Goal: Information Seeking & Learning: Learn about a topic

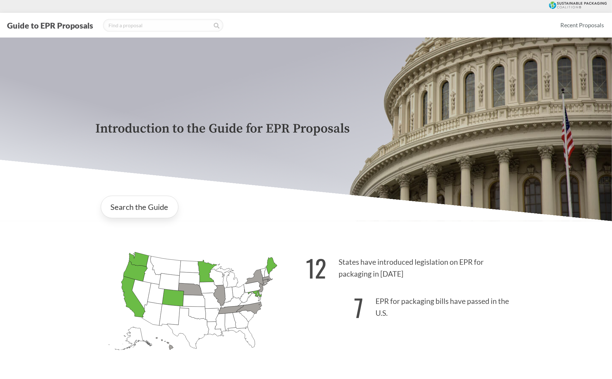
click at [553, 291] on div "Introduction to the Guide for EPR Proposals Search the Guide [US_STATE] Introdu…" at bounding box center [306, 209] width 612 height 343
click at [585, 24] on link "Recent Proposals" at bounding box center [582, 25] width 49 height 14
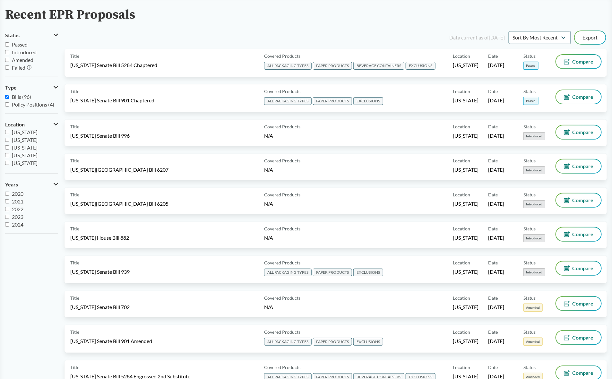
scroll to position [100, 0]
click at [9, 134] on input "[US_STATE]" at bounding box center [7, 134] width 4 height 4
checkbox input "true"
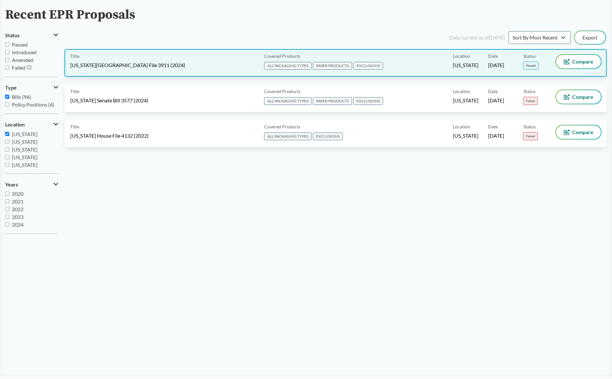
click at [475, 66] on span "[US_STATE]" at bounding box center [466, 65] width 26 height 7
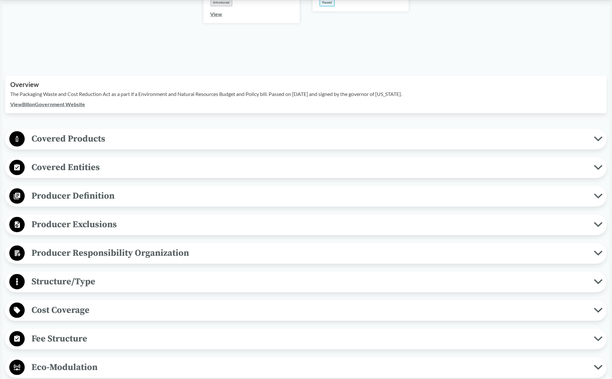
scroll to position [281, 0]
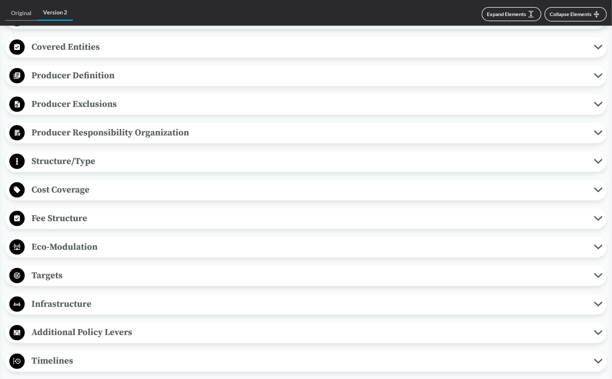
click at [55, 268] on span "Targets" at bounding box center [310, 275] width 570 height 14
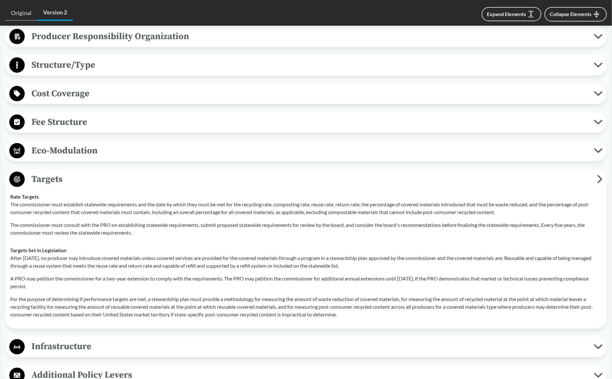
scroll to position [442, 0]
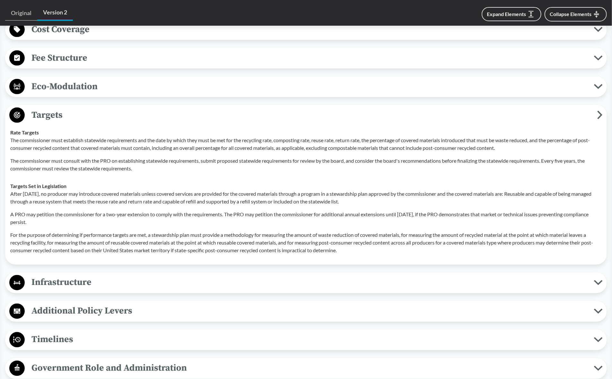
click at [140, 201] on div "After January 1, 2032, no producer may introduce covered materials unless cover…" at bounding box center [306, 222] width 592 height 64
click at [147, 211] on p "A PRO may petition the commissioner for a two-year extension to comply with the…" at bounding box center [306, 218] width 592 height 15
click at [92, 215] on p "A PRO may petition the commissioner for a two-year extension to comply with the…" at bounding box center [306, 218] width 592 height 15
click at [96, 211] on p "A PRO may petition the commissioner for a two-year extension to comply with the…" at bounding box center [306, 218] width 592 height 15
click at [102, 193] on p "After [DATE], no producer may introduce covered materials unless covered servic…" at bounding box center [306, 197] width 592 height 15
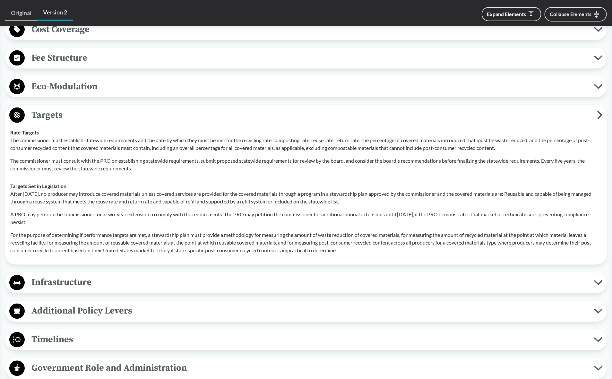
click at [132, 194] on p "After [DATE], no producer may introduce covered materials unless covered servic…" at bounding box center [306, 197] width 592 height 15
click at [113, 232] on p "For the purpose of determining if performance targets are met, a stewardship pl…" at bounding box center [306, 243] width 592 height 23
click at [106, 190] on p "After [DATE], no producer may introduce covered materials unless covered servic…" at bounding box center [306, 197] width 592 height 15
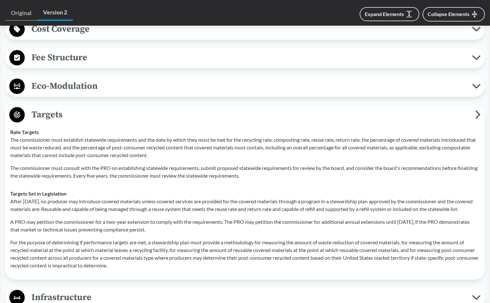
drag, startPoint x: 84, startPoint y: 228, endPoint x: 146, endPoint y: 240, distance: 63.0
click at [85, 228] on p "A PRO may petition the commissioner for a two-year extension to comply with the…" at bounding box center [244, 225] width 469 height 15
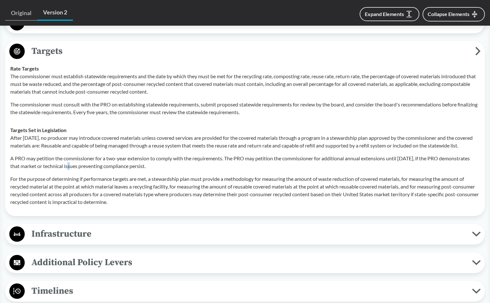
scroll to position [506, 0]
click at [187, 185] on p "For the purpose of determining if performance targets are met, a stewardship pl…" at bounding box center [244, 190] width 469 height 31
click at [214, 201] on p "For the purpose of determining if performance targets are met, a stewardship pl…" at bounding box center [244, 190] width 469 height 31
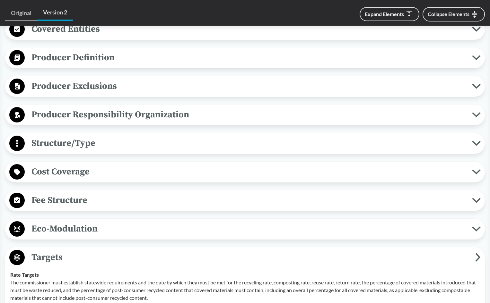
scroll to position [217, 0]
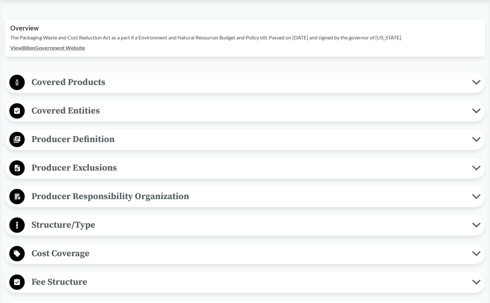
click at [82, 104] on span "Covered Entities" at bounding box center [248, 111] width 447 height 14
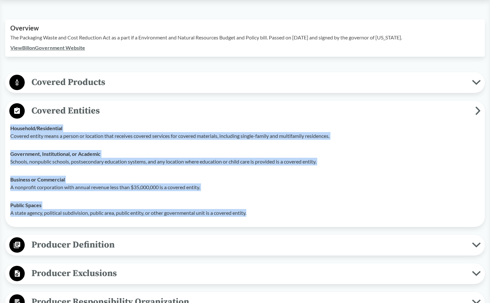
drag, startPoint x: 10, startPoint y: 119, endPoint x: 272, endPoint y: 203, distance: 274.4
click at [272, 203] on tbody "Household/​Residential Covered entity means a person or location that receives …" at bounding box center [244, 170] width 475 height 103
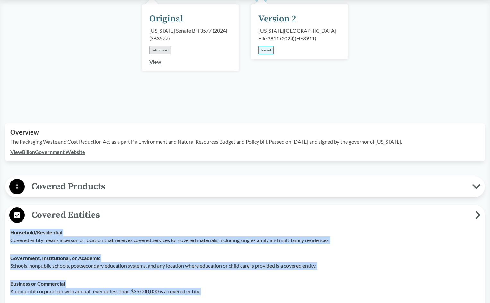
scroll to position [225, 0]
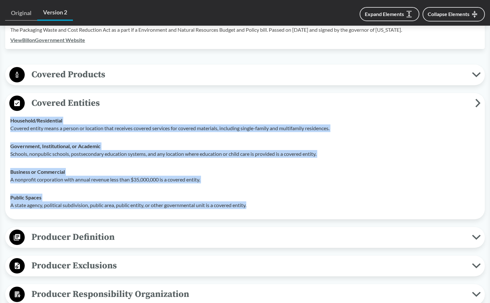
click at [83, 176] on p "A nonprofit corporation with annual revenue less than $35,000,000 is a covered …" at bounding box center [244, 180] width 469 height 8
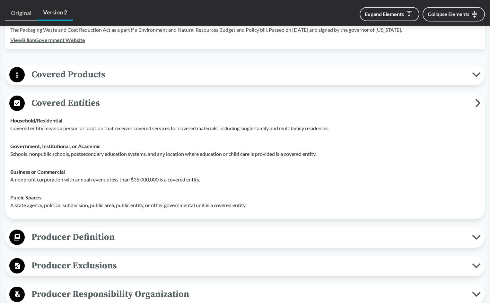
click at [361, 189] on td "Public Spaces A state agency, political subdivision, public area, public entity…" at bounding box center [244, 202] width 475 height 26
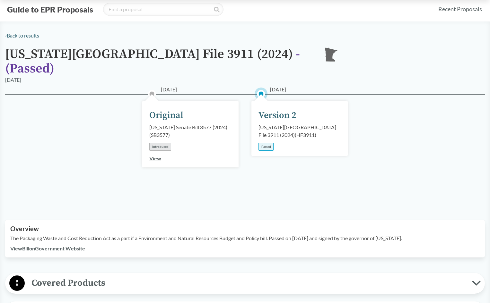
scroll to position [0, 0]
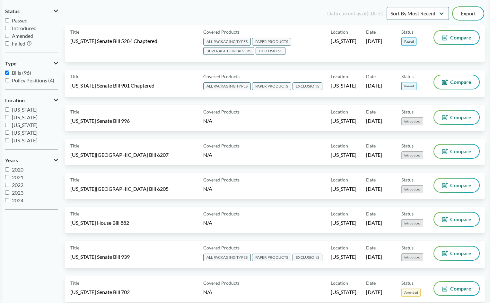
click at [21, 117] on span "[US_STATE]" at bounding box center [25, 117] width 26 height 6
click at [9, 117] on input "[US_STATE]" at bounding box center [7, 117] width 4 height 4
checkbox input "true"
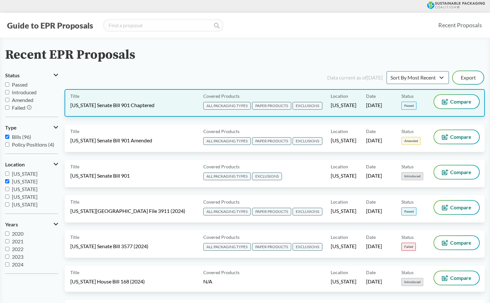
click at [139, 103] on span "[US_STATE] Senate Bill 901 Chaptered" at bounding box center [112, 105] width 84 height 7
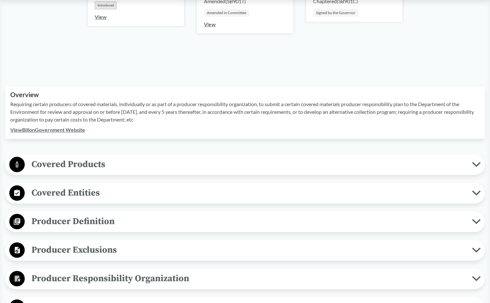
scroll to position [161, 0]
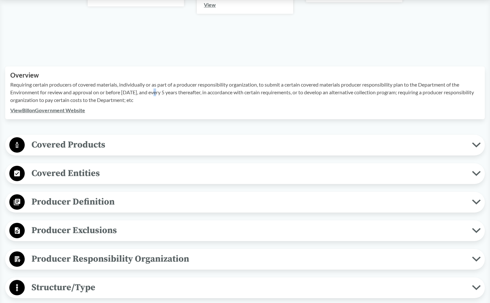
click at [153, 95] on p "Requiring certain producers of covered materials, individually or as part of a …" at bounding box center [244, 92] width 469 height 23
click at [181, 105] on div "Requiring certain producers of covered materials, individually or as part of a …" at bounding box center [244, 94] width 469 height 26
click at [104, 96] on p "Requiring certain producers of covered materials, individually or as part of a …" at bounding box center [244, 92] width 469 height 23
click at [104, 92] on p "Requiring certain producers of covered materials, individually or as part of a …" at bounding box center [244, 92] width 469 height 23
click at [209, 99] on p "Requiring certain producers of covered materials, individually or as part of a …" at bounding box center [244, 92] width 469 height 23
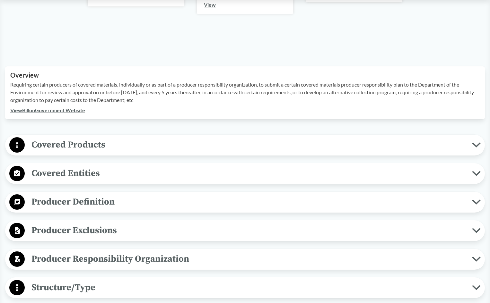
click at [279, 94] on p "Requiring certain producers of covered materials, individually or as part of a …" at bounding box center [244, 92] width 469 height 23
click at [66, 110] on link "View Bill on Government Website" at bounding box center [47, 110] width 75 height 6
click at [40, 87] on p "Requiring certain producers of covered materials, individually or as part of a …" at bounding box center [244, 92] width 469 height 23
click at [178, 103] on p "Requiring certain producers of covered materials, individually or as part of a …" at bounding box center [244, 92] width 469 height 23
click at [110, 144] on span "Covered Products" at bounding box center [248, 145] width 447 height 14
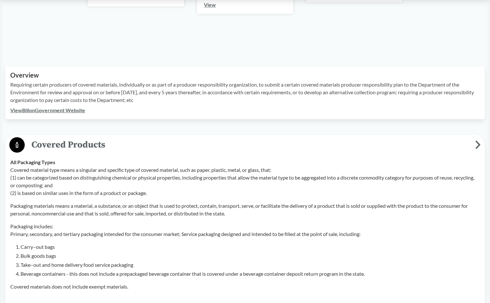
click at [151, 221] on div "Covered material type means a singular and specific type of covered material, s…" at bounding box center [244, 228] width 469 height 125
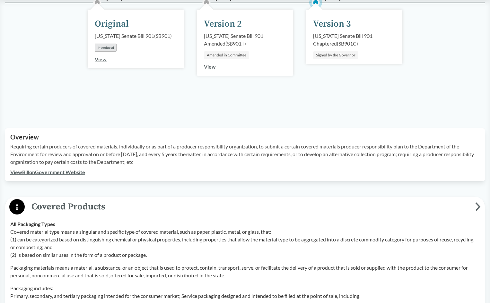
scroll to position [96, 0]
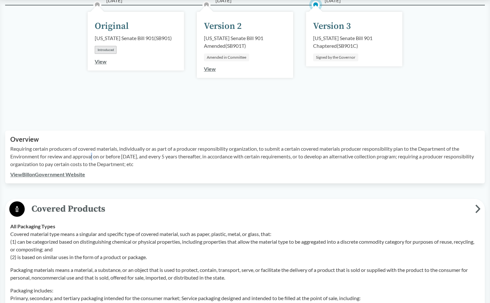
click at [93, 160] on p "Requiring certain producers of covered materials, individually or as part of a …" at bounding box center [244, 156] width 469 height 23
click at [159, 164] on p "Requiring certain producers of covered materials, individually or as part of a …" at bounding box center [244, 156] width 469 height 23
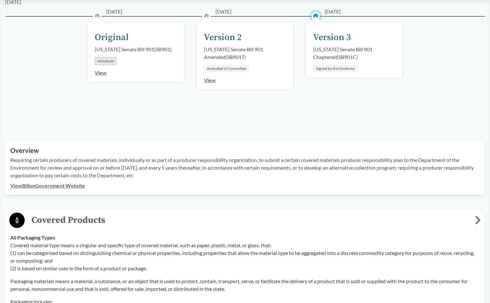
scroll to position [0, 0]
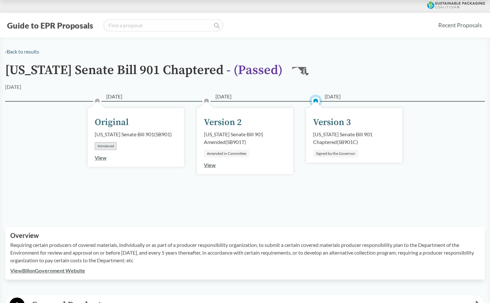
drag, startPoint x: 341, startPoint y: 142, endPoint x: 314, endPoint y: 136, distance: 27.3
click at [314, 136] on div "Maryland Senate Bill 901 Chaptered ( SB901C )" at bounding box center [354, 138] width 82 height 15
copy div "Maryland Senate Bill 901 Chaptered ( SB901C )"
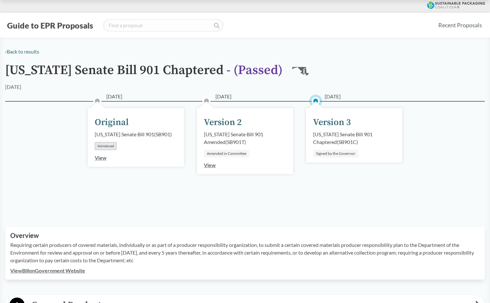
drag, startPoint x: 368, startPoint y: 195, endPoint x: 368, endPoint y: 185, distance: 10.6
click at [368, 195] on div "05/13/2025 Version 3 Maryland Senate Bill 901 Chaptered ( SB901C ) Signed by th…" at bounding box center [354, 156] width 109 height 79
click at [400, 201] on div "01/28/2025 Original Maryland Senate Bill 901 ( SB901 ) Introduced View 03/17/20…" at bounding box center [245, 156] width 480 height 110
click at [399, 200] on div "01/28/2025 Original Maryland Senate Bill 901 ( SB901 ) Introduced View 03/17/20…" at bounding box center [245, 156] width 480 height 110
drag, startPoint x: 308, startPoint y: 261, endPoint x: 325, endPoint y: 259, distance: 17.1
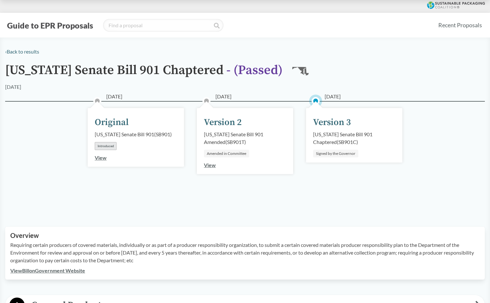
click at [308, 260] on p "Requiring certain producers of covered materials, individually or as part of a …" at bounding box center [244, 252] width 469 height 23
drag, startPoint x: 346, startPoint y: 255, endPoint x: 385, endPoint y: 259, distance: 39.7
click at [345, 255] on p "Requiring certain producers of covered materials, individually or as part of a …" at bounding box center [244, 252] width 469 height 23
drag, startPoint x: 409, startPoint y: 257, endPoint x: 405, endPoint y: 257, distance: 3.9
click at [409, 257] on p "Requiring certain producers of covered materials, individually or as part of a …" at bounding box center [244, 252] width 469 height 23
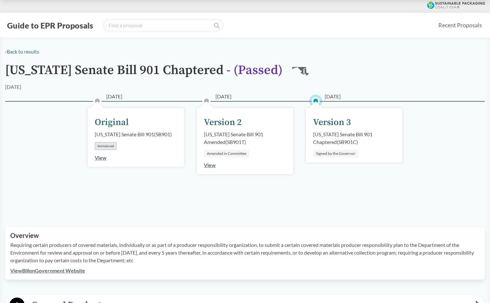
click at [400, 259] on p "Requiring certain producers of covered materials, individually or as part of a …" at bounding box center [244, 252] width 469 height 23
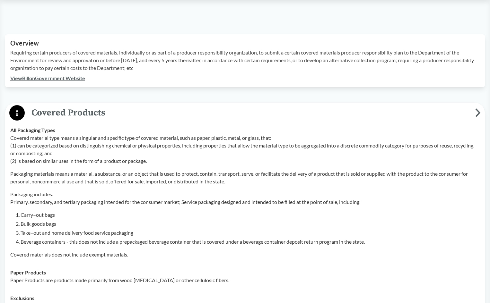
click at [136, 243] on li "Beverage containers - this does not include a prepackaged beverage container th…" at bounding box center [250, 242] width 459 height 8
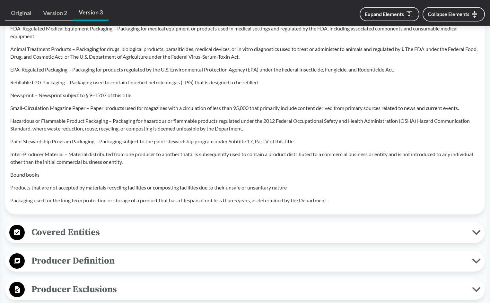
scroll to position [642, 0]
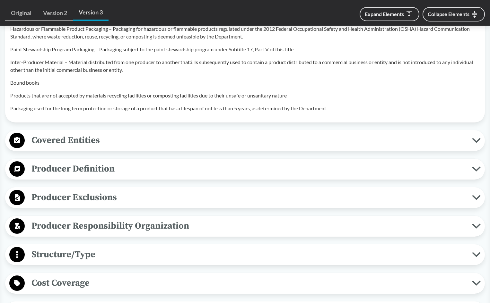
click at [70, 136] on span "Covered Entities" at bounding box center [248, 140] width 447 height 14
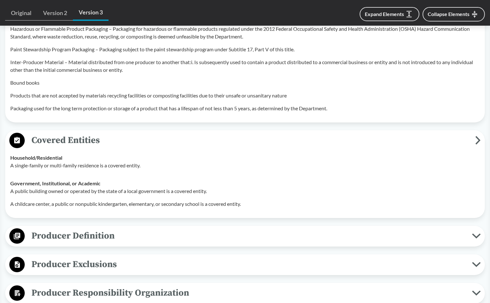
click at [89, 242] on span "Producer Definition" at bounding box center [248, 236] width 447 height 14
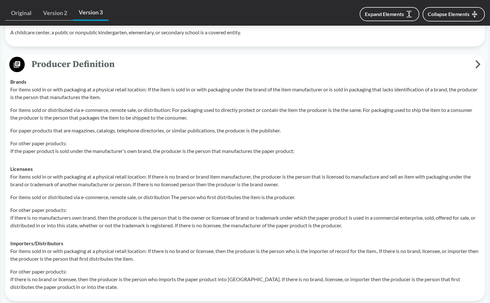
scroll to position [867, 0]
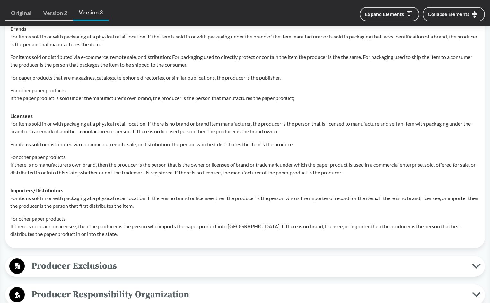
click at [142, 231] on p "For other paper products: If there is no brand or licensee, then the producer i…" at bounding box center [244, 226] width 469 height 23
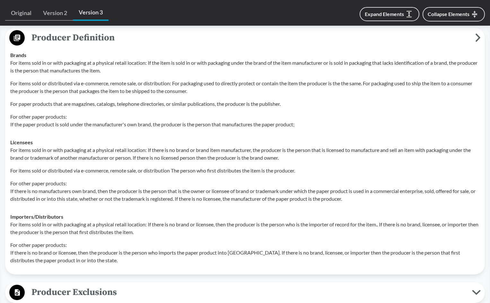
scroll to position [803, 0]
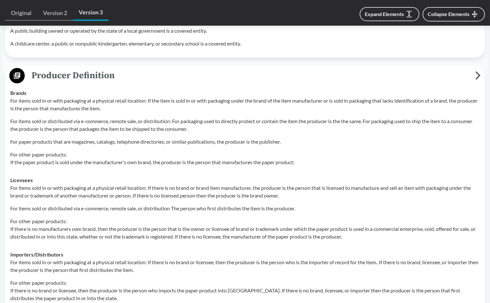
click at [137, 140] on p "For paper products that are magazines, catalogs, telephone directories, or simi…" at bounding box center [244, 142] width 469 height 8
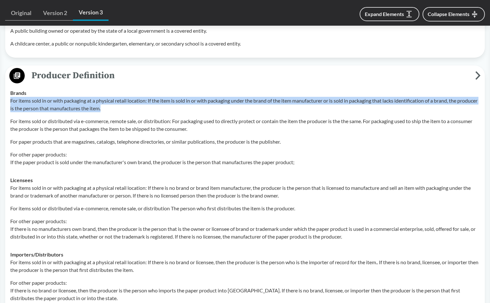
drag, startPoint x: 126, startPoint y: 109, endPoint x: 9, endPoint y: 101, distance: 116.8
click at [9, 101] on td "Brands For items sold in or with packaging at a physical retail location: If th…" at bounding box center [244, 127] width 475 height 87
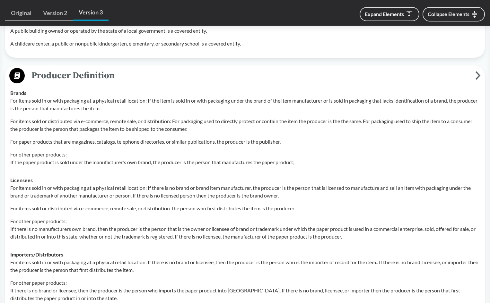
click at [215, 133] on p "For items sold or distributed via e-commerce, remote sale, or distribution: For…" at bounding box center [244, 125] width 469 height 15
click at [218, 133] on div "For items sold in or with packaging at a physical retail location: If the item …" at bounding box center [244, 131] width 469 height 69
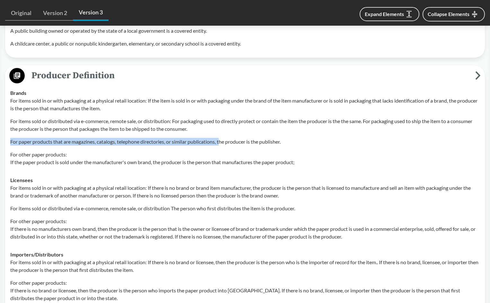
click at [224, 132] on div "For items sold in or with packaging at a physical retail location: If the item …" at bounding box center [244, 131] width 469 height 69
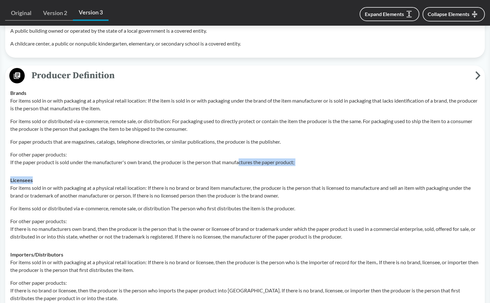
click at [241, 171] on tbody "Brands For items sold in or with packaging at a physical retail location: If th…" at bounding box center [244, 195] width 475 height 223
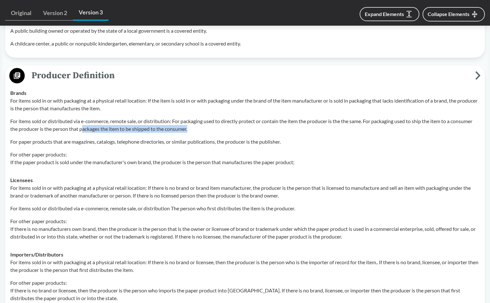
drag, startPoint x: 219, startPoint y: 130, endPoint x: 106, endPoint y: 131, distance: 113.0
click at [106, 131] on p "For items sold or distributed via e-commerce, remote sale, or distribution: For…" at bounding box center [244, 125] width 469 height 15
drag, startPoint x: 151, startPoint y: 172, endPoint x: 174, endPoint y: 174, distance: 22.9
click at [150, 172] on td "Licensees For items sold in or with packaging at a physical retail location: If…" at bounding box center [244, 208] width 475 height 74
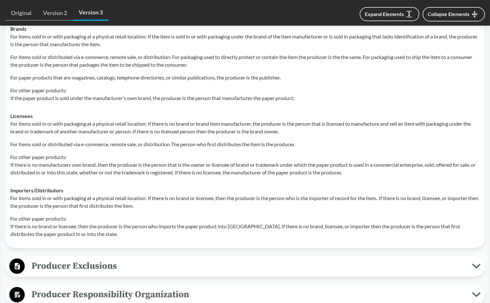
scroll to position [931, 0]
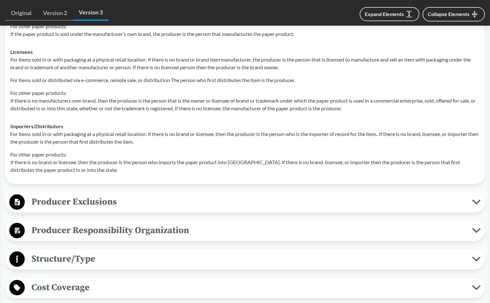
click at [195, 175] on td "Importers/​Distributors For items sold in or with packaging at a physical retai…" at bounding box center [244, 149] width 475 height 62
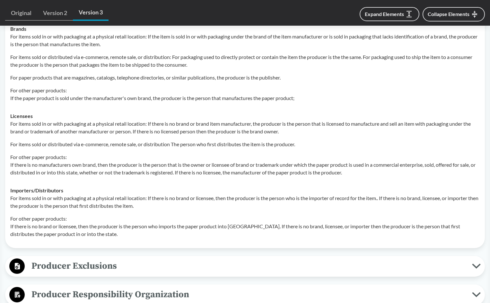
scroll to position [995, 0]
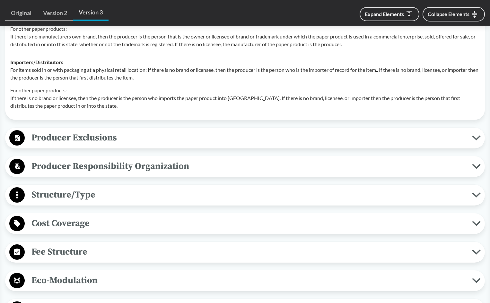
click at [69, 136] on span "Producer Exclusions" at bounding box center [248, 138] width 447 height 14
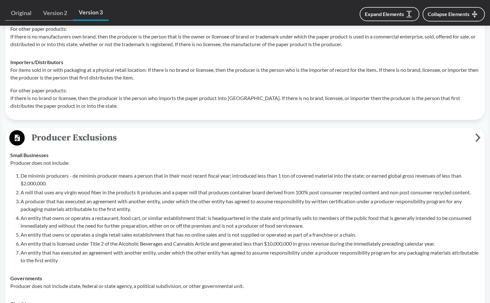
drag, startPoint x: 165, startPoint y: 232, endPoint x: 167, endPoint y: 229, distance: 4.2
click at [165, 231] on p "An entity that owns or operates a single retail sales establishment that has no…" at bounding box center [250, 235] width 459 height 8
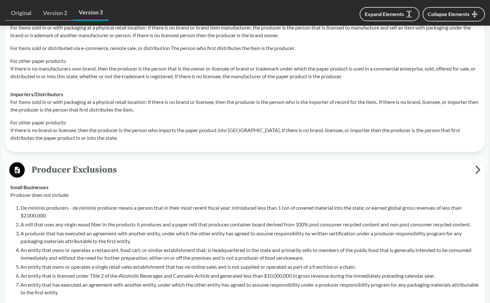
scroll to position [1060, 0]
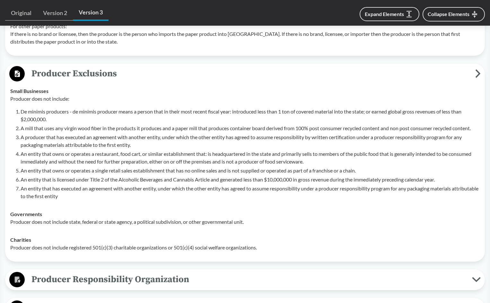
drag, startPoint x: 151, startPoint y: 200, endPoint x: 214, endPoint y: 249, distance: 79.8
click at [151, 200] on p "An entity that has executed an agreement with another entity, under which the o…" at bounding box center [250, 192] width 459 height 15
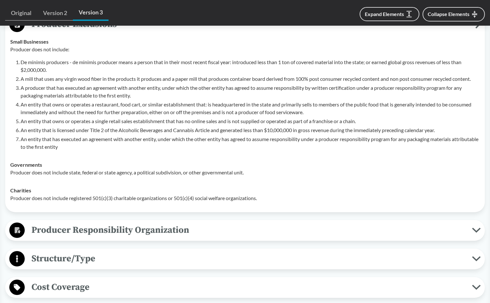
scroll to position [1188, 0]
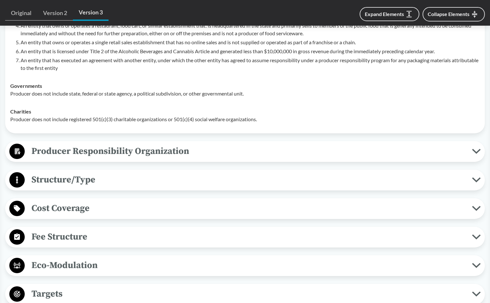
click at [154, 151] on span "Producer Responsibility Organization" at bounding box center [248, 151] width 447 height 14
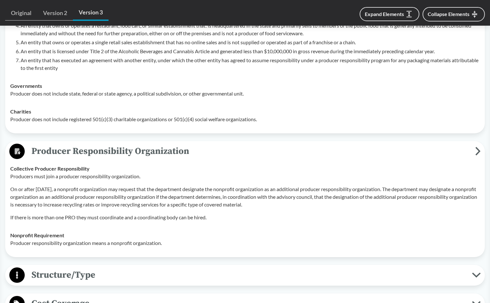
drag, startPoint x: 273, startPoint y: 205, endPoint x: 278, endPoint y: 211, distance: 8.4
click at [272, 205] on p "On or after July 1, 2033, a nonprofit organization may request that the departm…" at bounding box center [244, 197] width 469 height 23
click at [177, 223] on td "Collective Producer Responsibility Producers must join a producer responsibilit…" at bounding box center [244, 193] width 475 height 67
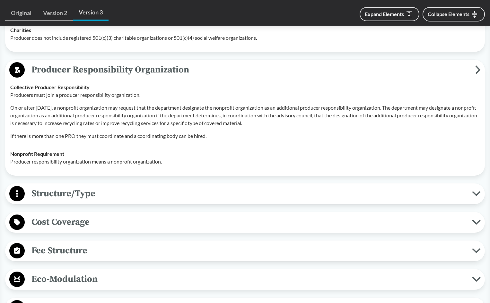
scroll to position [1284, 0]
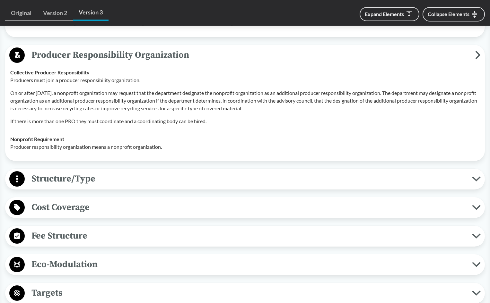
click at [59, 180] on span "Structure/Type" at bounding box center [248, 179] width 447 height 14
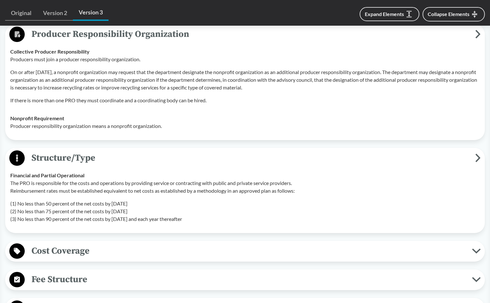
scroll to position [1317, 0]
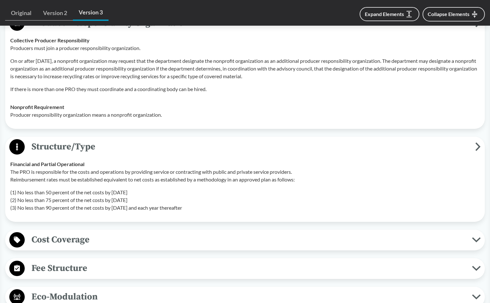
click at [195, 213] on td "Financial and Partial Operational The PRO is responsible for the costs and oper…" at bounding box center [244, 186] width 475 height 62
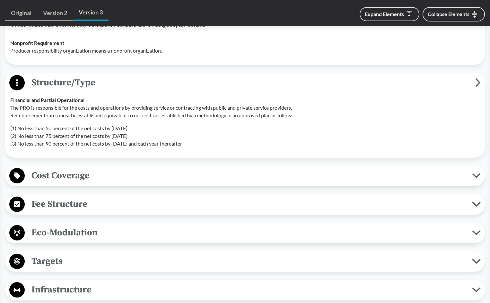
click at [86, 181] on span "Cost Coverage" at bounding box center [248, 176] width 447 height 14
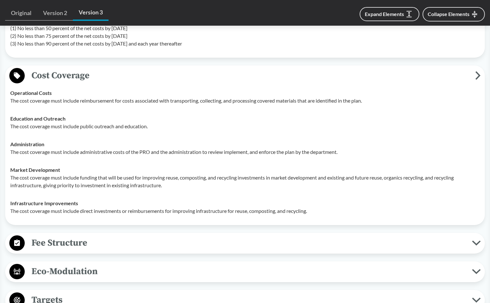
scroll to position [1541, 0]
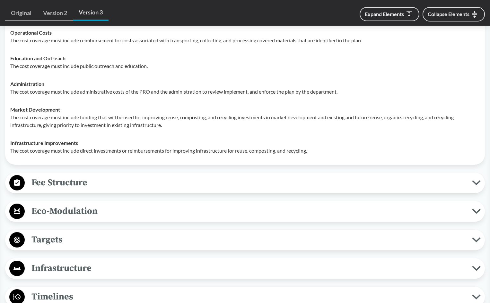
click at [74, 179] on span "Fee Structure" at bounding box center [248, 183] width 447 height 14
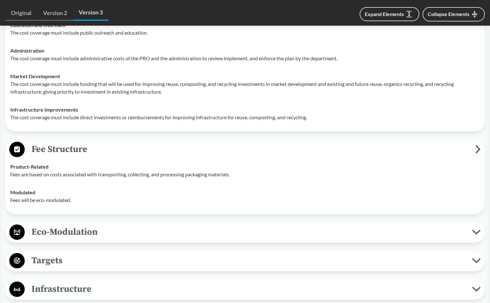
scroll to position [1606, 0]
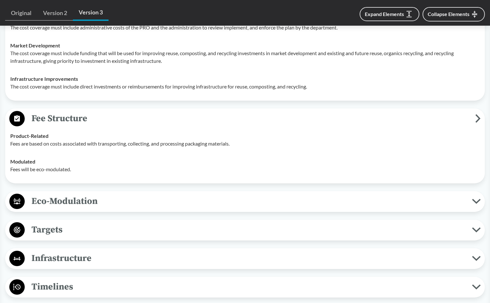
click at [99, 203] on span "Eco-Modulation" at bounding box center [248, 201] width 447 height 14
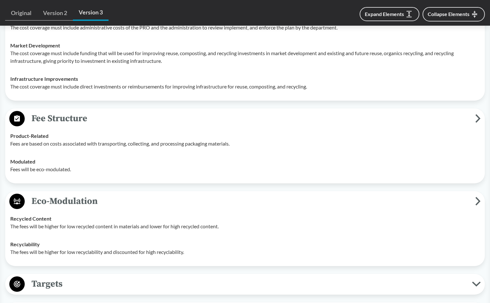
click at [271, 233] on td "Recycled Content The fees will be higher for low recycled content in materials …" at bounding box center [244, 223] width 475 height 26
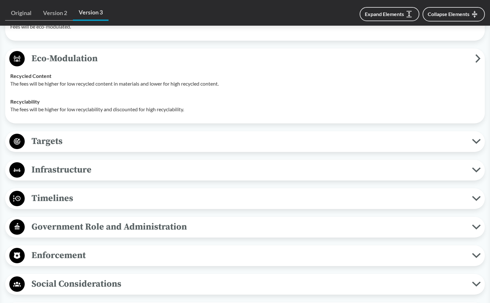
scroll to position [1766, 0]
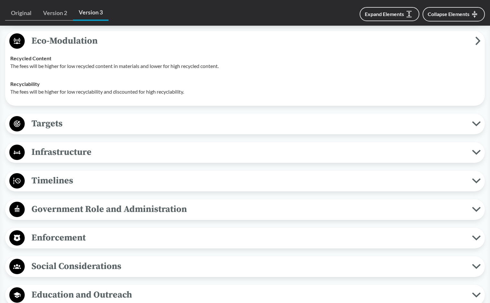
click at [43, 126] on span "Targets" at bounding box center [248, 124] width 447 height 14
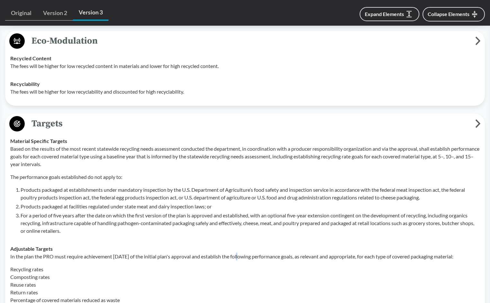
click at [238, 259] on p "In the plan the PRO must require achievement within five years of the initial p…" at bounding box center [244, 257] width 469 height 8
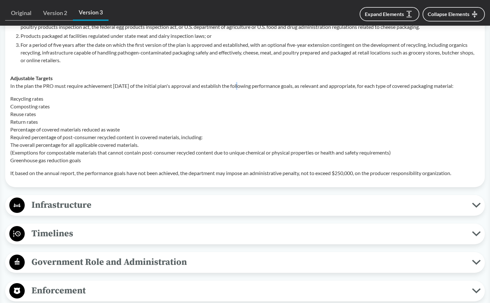
scroll to position [1991, 0]
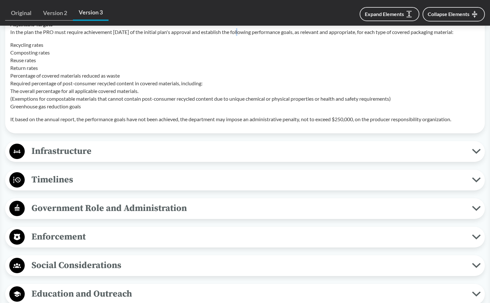
drag, startPoint x: 62, startPoint y: 158, endPoint x: 74, endPoint y: 158, distance: 11.9
click at [62, 158] on span "Infrastructure" at bounding box center [248, 151] width 447 height 14
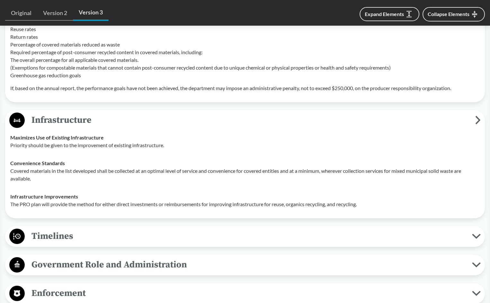
scroll to position [2119, 0]
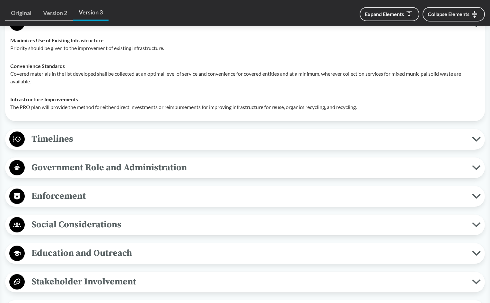
click at [32, 142] on span "Timelines" at bounding box center [248, 139] width 447 height 14
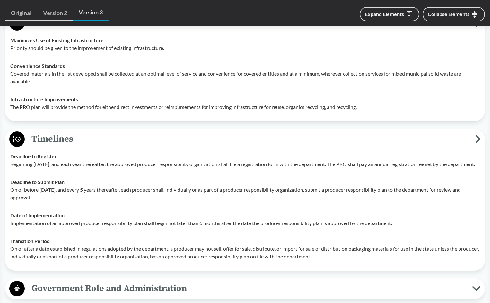
click at [168, 207] on td "Deadline to Submit Plan On or before July 1, 2028, and every 5 years thereafter…" at bounding box center [244, 189] width 475 height 33
click at [105, 261] on p "On or after a date established in regulations adopted by the department, a prod…" at bounding box center [244, 252] width 469 height 15
click at [71, 202] on p "On or before July 1, 2028, and every 5 years thereafter, each producer shall, i…" at bounding box center [244, 193] width 469 height 15
click at [64, 173] on td "Deadline to Register Beginning July 1, 2026, and each year thereafter, the appr…" at bounding box center [244, 161] width 475 height 26
click at [97, 232] on td "Date of Implementation Implementation of an approved producer responsibility pl…" at bounding box center [244, 220] width 475 height 26
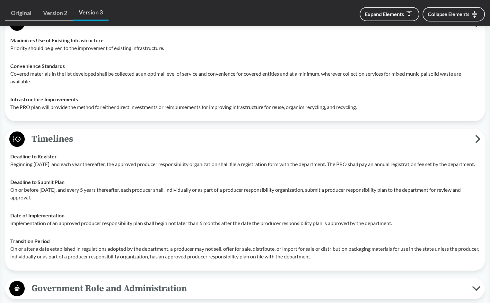
click at [30, 185] on strong "Deadline to Submit Plan" at bounding box center [37, 182] width 54 height 6
click at [64, 207] on td "Deadline to Submit Plan On or before July 1, 2028, and every 5 years thereafter…" at bounding box center [244, 189] width 475 height 33
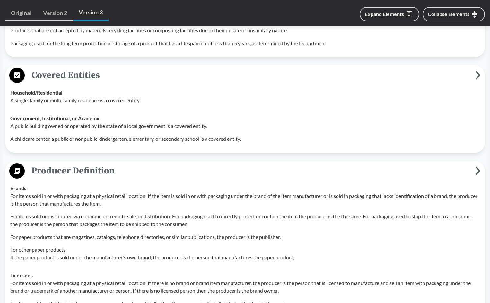
scroll to position [706, 0]
click at [242, 183] on td "Brands For items sold in or with packaging at a physical retail location: If th…" at bounding box center [244, 223] width 475 height 87
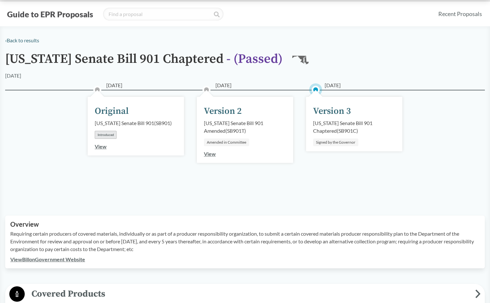
scroll to position [0, 0]
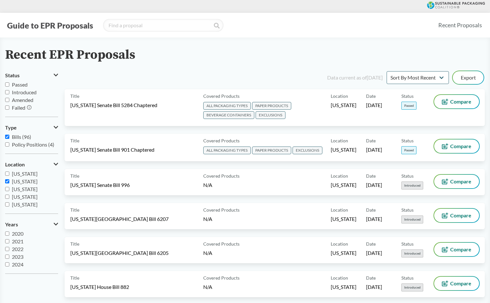
click at [20, 181] on span "[US_STATE]" at bounding box center [25, 182] width 26 height 6
click at [9, 181] on input "[US_STATE]" at bounding box center [7, 182] width 4 height 4
checkbox input "false"
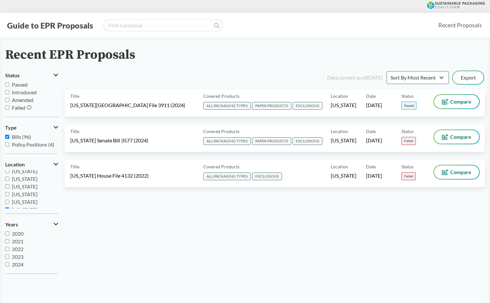
scroll to position [96, 0]
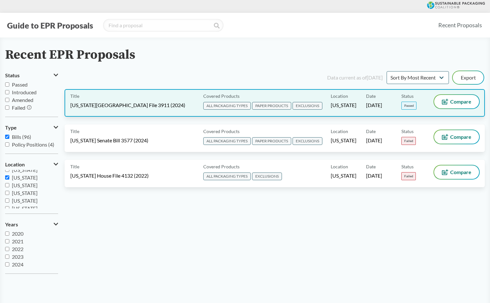
click at [127, 105] on span "[US_STATE][GEOGRAPHIC_DATA] File 3911 (2024)" at bounding box center [127, 105] width 115 height 7
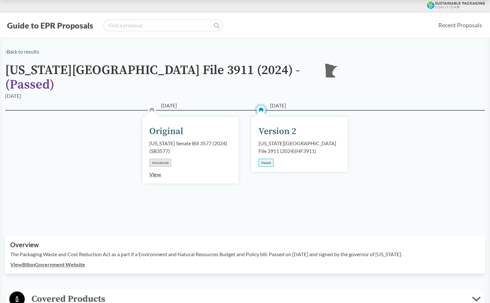
click at [310, 201] on div "02/12/2024 Original Minnesota Senate Bill 3577 (2024) ( SB3577 ) Introduced Vie…" at bounding box center [245, 165] width 480 height 111
click at [54, 262] on link "View Bill on Government Website" at bounding box center [47, 265] width 75 height 6
click at [279, 125] on div "Version 2" at bounding box center [277, 131] width 38 height 13
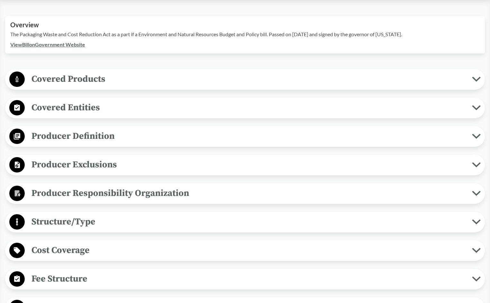
scroll to position [289, 0]
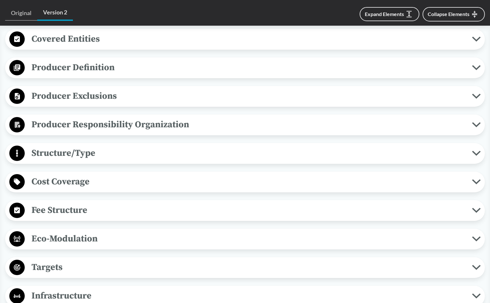
click at [64, 260] on span "Targets" at bounding box center [248, 267] width 447 height 14
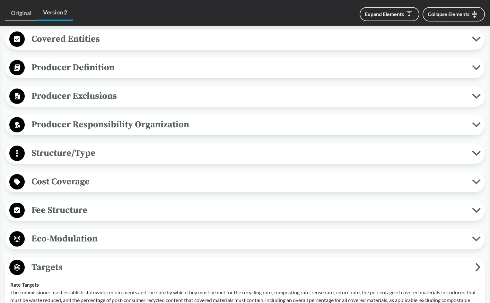
scroll to position [385, 0]
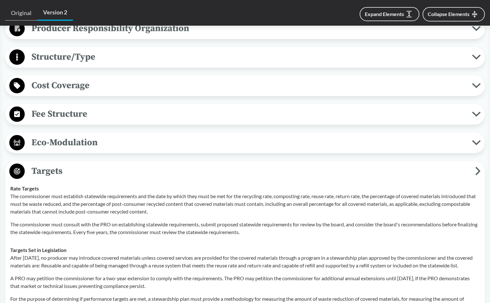
click at [164, 231] on td "Rate Targets The commissioner must establish statewide requirements and the dat…" at bounding box center [244, 211] width 475 height 62
click at [373, 221] on p "The commissioner must consult with the PRO on establishing statewide requiremen…" at bounding box center [244, 228] width 469 height 15
drag, startPoint x: 66, startPoint y: 216, endPoint x: 126, endPoint y: 209, distance: 61.1
click at [126, 209] on div "The commissioner must establish statewide requirements and the date by which th…" at bounding box center [244, 215] width 469 height 44
click at [146, 221] on p "The commissioner must consult with the PRO on establishing statewide requiremen…" at bounding box center [244, 228] width 469 height 15
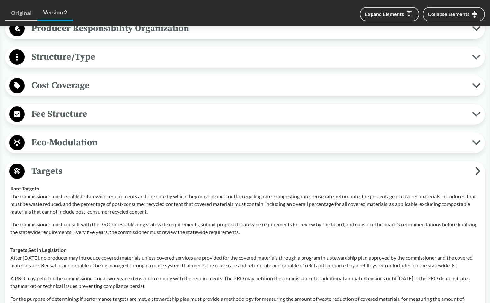
click at [92, 203] on p "The commissioner must establish statewide requirements and the date by which th…" at bounding box center [244, 204] width 469 height 23
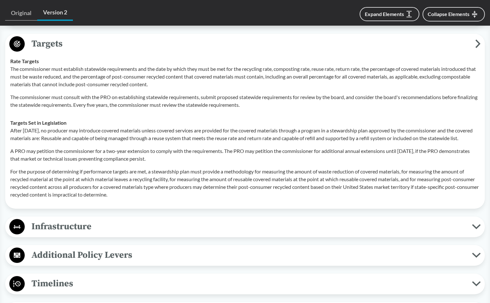
scroll to position [514, 0]
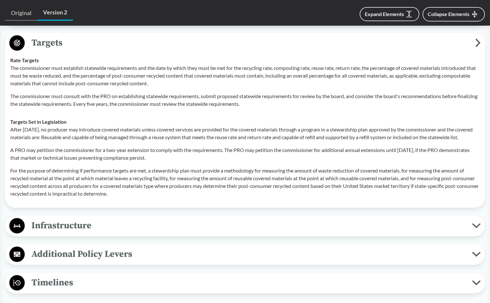
click at [86, 152] on p "A PRO may petition the commissioner for a two-year extension to comply with the…" at bounding box center [244, 153] width 469 height 15
click at [89, 184] on p "For the purpose of determining if performance targets are met, a stewardship pl…" at bounding box center [244, 182] width 469 height 31
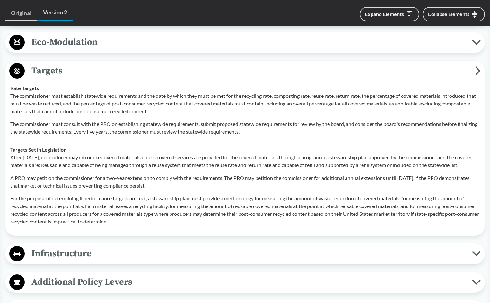
scroll to position [450, 0]
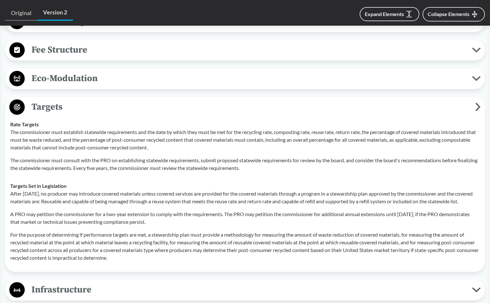
drag, startPoint x: 219, startPoint y: 122, endPoint x: 219, endPoint y: 140, distance: 18.6
click at [218, 128] on p "The commissioner must establish statewide requirements and the date by which th…" at bounding box center [244, 139] width 469 height 23
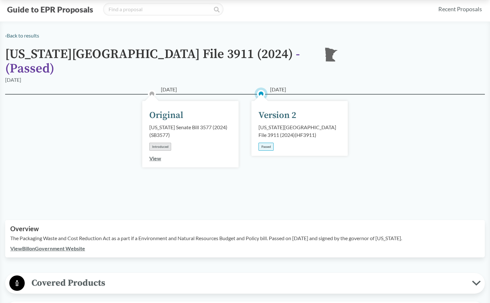
scroll to position [0, 0]
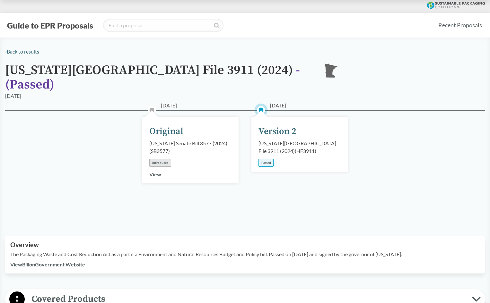
click at [297, 145] on div "Minnesota House File 3911 (2024) ( HF3911 )" at bounding box center [299, 147] width 82 height 15
click at [331, 140] on div "Minnesota House File 3911 (2024) ( HF3911 )" at bounding box center [299, 147] width 82 height 15
click at [327, 173] on div "05/22/2024 Version 2 Minnesota House File 3911 (2024) ( HF3911 ) Passed" at bounding box center [299, 165] width 109 height 79
click at [72, 262] on link "View Bill on Government Website" at bounding box center [47, 265] width 75 height 6
drag, startPoint x: 278, startPoint y: 201, endPoint x: 281, endPoint y: 196, distance: 5.6
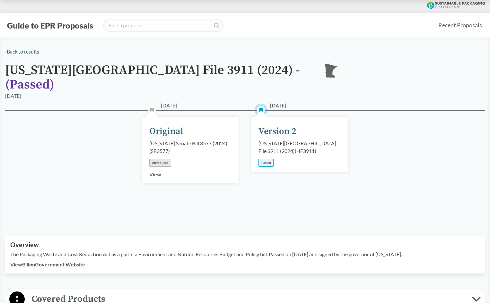
click at [278, 199] on div "02/12/2024 Original Minnesota Senate Bill 3577 (2024) ( SB3577 ) Introduced Vie…" at bounding box center [245, 165] width 480 height 111
click at [334, 183] on div "05/22/2024 Version 2 Minnesota House File 3911 (2024) ( HF3911 ) Passed" at bounding box center [299, 165] width 109 height 79
click at [391, 197] on div "02/12/2024 Original Minnesota Senate Bill 3577 (2024) ( SB3577 ) Introduced Vie…" at bounding box center [245, 165] width 480 height 111
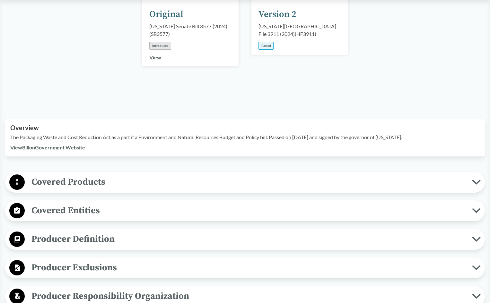
scroll to position [128, 0]
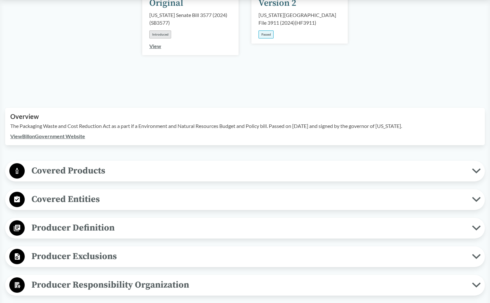
click at [159, 135] on div "Overview The Packaging Waste and Cost Reduction Act as a part if a Environment …" at bounding box center [245, 127] width 480 height 38
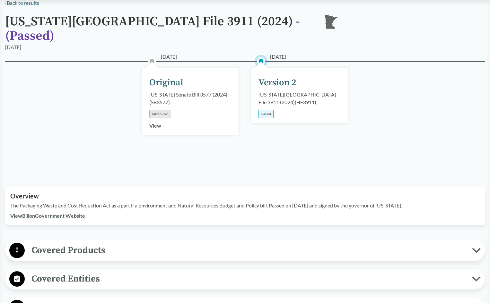
scroll to position [32, 0]
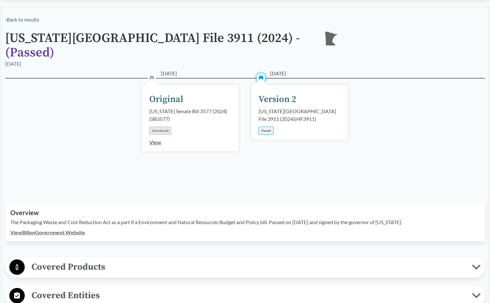
click at [227, 178] on div "02/12/2024 Original Minnesota Senate Bill 3577 (2024) ( SB3577 ) Introduced Vie…" at bounding box center [245, 133] width 480 height 111
click at [271, 108] on div "Minnesota House File 3911 (2024) ( HF3911 )" at bounding box center [299, 115] width 82 height 15
click at [274, 93] on div "Version 2" at bounding box center [277, 99] width 38 height 13
click at [66, 230] on link "View Bill on Government Website" at bounding box center [47, 233] width 75 height 6
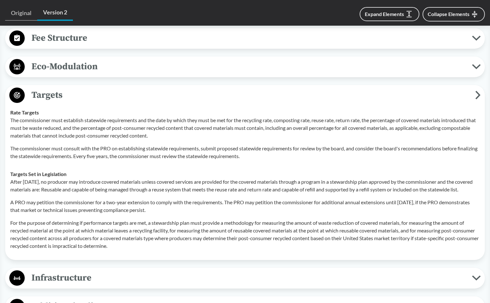
scroll to position [450, 0]
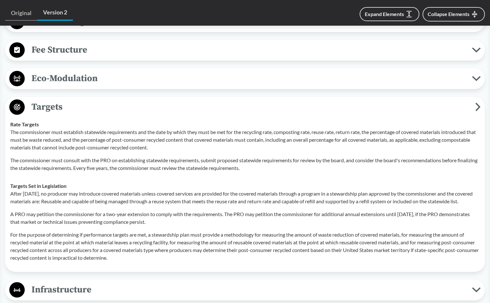
click at [133, 128] on p "The commissioner must establish statewide requirements and the date by which th…" at bounding box center [244, 139] width 469 height 23
click at [139, 140] on p "The commissioner must establish statewide requirements and the date by which th…" at bounding box center [244, 139] width 469 height 23
click at [185, 138] on p "The commissioner must establish statewide requirements and the date by which th…" at bounding box center [244, 139] width 469 height 23
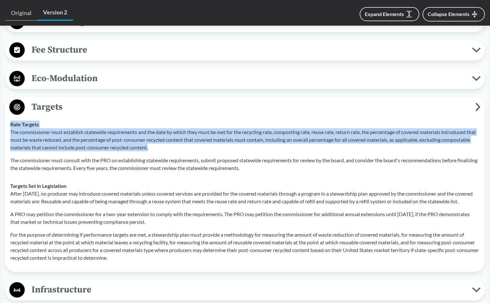
drag, startPoint x: 11, startPoint y: 116, endPoint x: 293, endPoint y: 138, distance: 282.8
click at [293, 138] on div "Rate Targets The commissioner must establish statewide requirements and the dat…" at bounding box center [244, 146] width 469 height 51
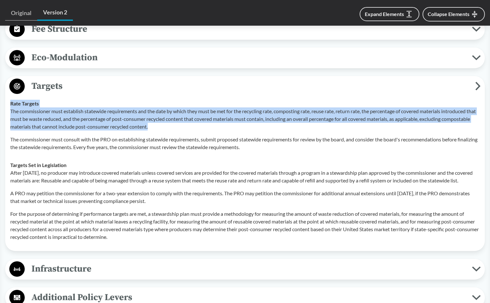
scroll to position [482, 0]
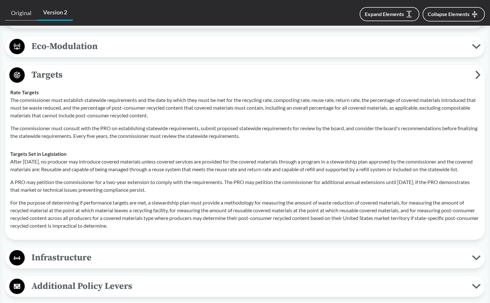
click at [62, 127] on p "The commissioner must consult with the PRO on establishing statewide requiremen…" at bounding box center [244, 132] width 469 height 15
drag, startPoint x: 92, startPoint y: 151, endPoint x: 96, endPoint y: 151, distance: 3.9
click at [92, 158] on p "After [DATE], no producer may introduce covered materials unless covered servic…" at bounding box center [244, 165] width 469 height 15
click at [124, 158] on p "After [DATE], no producer may introduce covered materials unless covered servic…" at bounding box center [244, 165] width 469 height 15
click at [126, 158] on p "After [DATE], no producer may introduce covered materials unless covered servic…" at bounding box center [244, 165] width 469 height 15
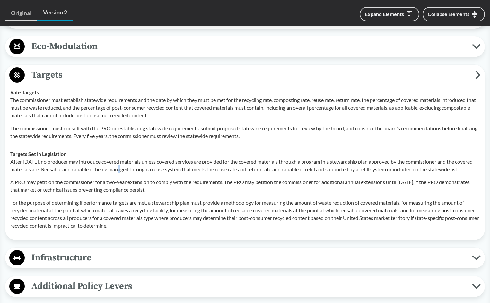
click at [125, 158] on p "After [DATE], no producer may introduce covered materials unless covered servic…" at bounding box center [244, 165] width 469 height 15
click at [150, 129] on p "The commissioner must consult with the PRO on establishing statewide requiremen…" at bounding box center [244, 132] width 469 height 15
click at [151, 129] on p "The commissioner must consult with the PRO on establishing statewide requiremen…" at bounding box center [244, 132] width 469 height 15
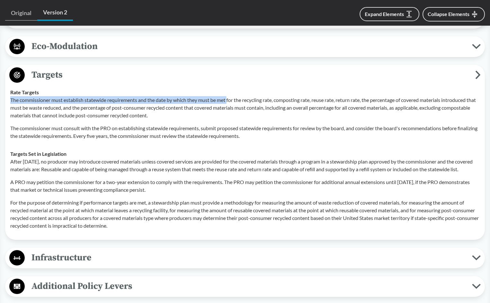
drag, startPoint x: 11, startPoint y: 91, endPoint x: 230, endPoint y: 91, distance: 219.0
click at [230, 96] on p "The commissioner must establish statewide requirements and the date by which th…" at bounding box center [244, 107] width 469 height 23
copy p "The commissioner must establish statewide requirements and the date by which th…"
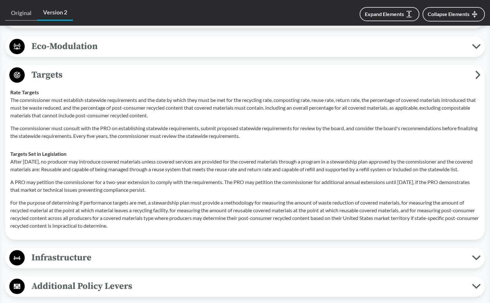
click at [156, 145] on td "Targets Set in Legislation After January 1, 2032, no producer may introduce cov…" at bounding box center [244, 190] width 475 height 90
click at [333, 105] on p "The commissioner must establish statewide requirements and the date by which th…" at bounding box center [244, 107] width 469 height 23
drag, startPoint x: 221, startPoint y: 167, endPoint x: 214, endPoint y: 169, distance: 7.3
click at [218, 168] on p "After [DATE], no producer may introduce covered materials unless covered servic…" at bounding box center [244, 165] width 469 height 15
click at [122, 125] on p "The commissioner must consult with the PRO on establishing statewide requiremen…" at bounding box center [244, 132] width 469 height 15
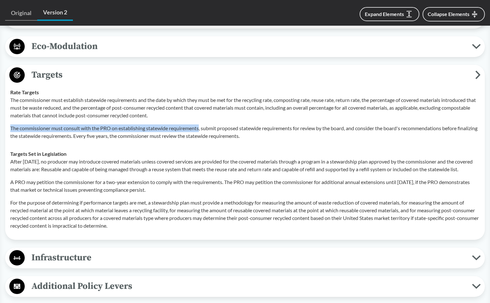
drag, startPoint x: 11, startPoint y: 118, endPoint x: 201, endPoint y: 119, distance: 190.4
click at [201, 125] on p "The commissioner must consult with the PRO on establishing statewide requiremen…" at bounding box center [244, 132] width 469 height 15
copy p "The commissioner must consult with the PRO on establishing statewide requiremen…"
click at [287, 167] on p "After [DATE], no producer may introduce covered materials unless covered servic…" at bounding box center [244, 165] width 469 height 15
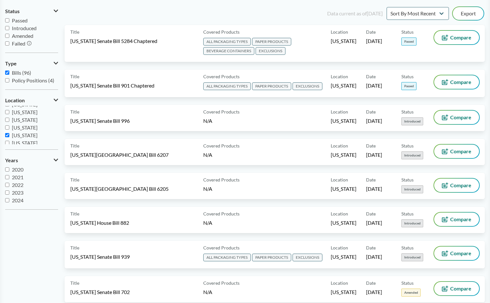
scroll to position [107, 0]
click at [8, 119] on input "[US_STATE]" at bounding box center [7, 119] width 4 height 4
checkbox input "true"
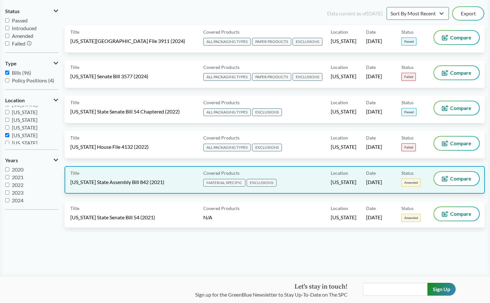
click at [135, 179] on span "California State Assembly Bill 842 (2021)" at bounding box center [117, 182] width 94 height 7
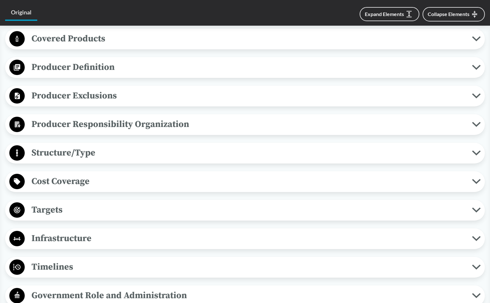
scroll to position [289, 0]
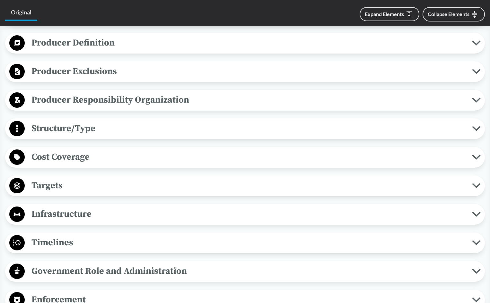
click at [64, 186] on span "Targets" at bounding box center [248, 186] width 447 height 14
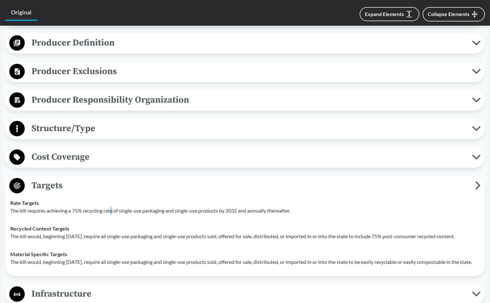
click at [113, 217] on td "Rate Targets The bill requires achieving a 75% recycling rate of single-use pac…" at bounding box center [244, 207] width 475 height 26
click at [110, 224] on td "Recycled Content Targets The bill would, beginning January 1, 2035, require all…" at bounding box center [244, 233] width 475 height 26
click at [249, 215] on td "Rate Targets The bill requires achieving a 75% recycling rate of single-use pac…" at bounding box center [244, 207] width 475 height 26
click at [140, 241] on p "The bill would, beginning January 1, 2035, require all single-use packaging and…" at bounding box center [244, 237] width 469 height 8
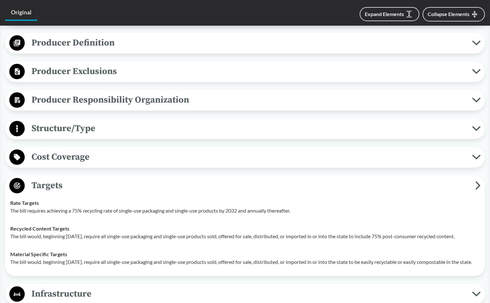
click at [168, 258] on td "Material Specific Targets The bill would, beginning January 1, 2023, require al…" at bounding box center [244, 259] width 475 height 26
drag, startPoint x: 165, startPoint y: 256, endPoint x: 155, endPoint y: 257, distance: 9.3
click at [162, 256] on td "Material Specific Targets The bill would, beginning January 1, 2023, require al…" at bounding box center [244, 259] width 475 height 26
click at [109, 241] on p "The bill would, beginning January 1, 2035, require all single-use packaging and…" at bounding box center [244, 237] width 469 height 8
click at [189, 241] on p "The bill would, beginning January 1, 2035, require all single-use packaging and…" at bounding box center [244, 237] width 469 height 8
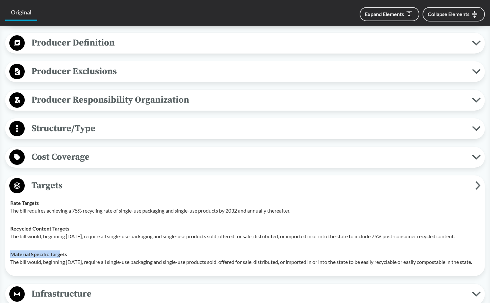
drag, startPoint x: 59, startPoint y: 260, endPoint x: 21, endPoint y: 257, distance: 38.1
click at [7, 258] on td "Material Specific Targets The bill would, beginning January 1, 2023, require al…" at bounding box center [244, 259] width 475 height 26
click at [100, 258] on td "Material Specific Targets The bill would, beginning January 1, 2023, require al…" at bounding box center [244, 259] width 475 height 26
drag, startPoint x: 89, startPoint y: 273, endPoint x: 74, endPoint y: 270, distance: 15.3
click at [74, 266] on p "The bill would, beginning January 1, 2023, require all single-use packaging and…" at bounding box center [244, 262] width 469 height 8
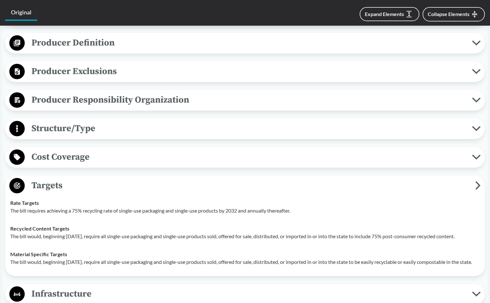
click at [296, 234] on p "The bill would, beginning January 1, 2035, require all single-use packaging and…" at bounding box center [244, 237] width 469 height 8
click at [292, 231] on div "Recycled Content Targets The bill would, beginning January 1, 2035, require all…" at bounding box center [244, 232] width 469 height 15
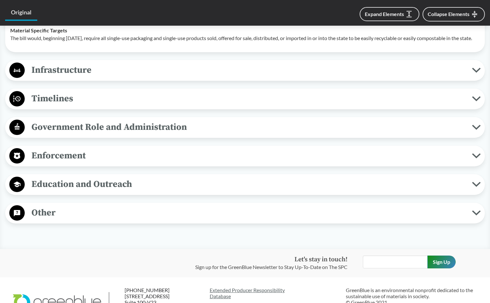
scroll to position [514, 0]
drag, startPoint x: 68, startPoint y: 265, endPoint x: 171, endPoint y: 278, distance: 104.3
click at [71, 265] on div "Let's stay in touch! Sign up for the GreenBlue Newsletter to Stay Up-To-Date on…" at bounding box center [245, 263] width 490 height 29
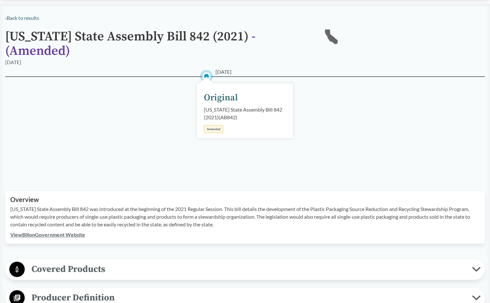
scroll to position [0, 0]
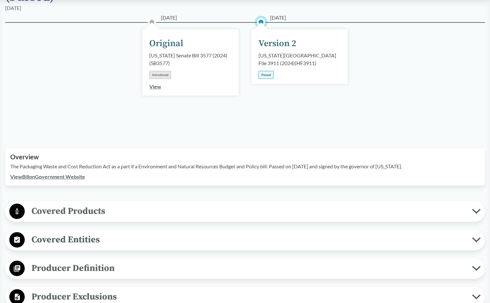
scroll to position [161, 0]
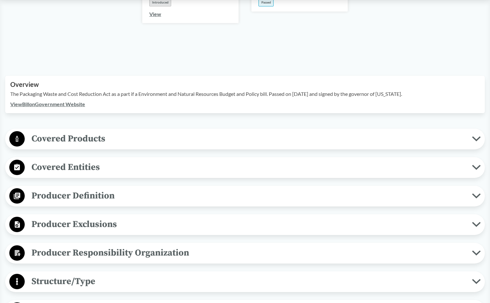
click at [72, 101] on link "View Bill on Government Website" at bounding box center [47, 104] width 75 height 6
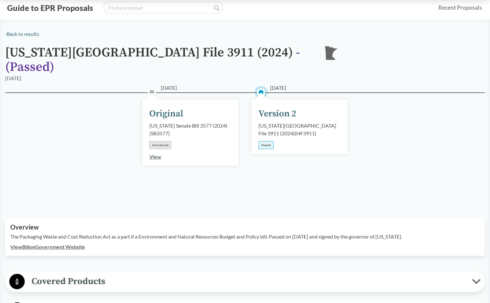
scroll to position [0, 0]
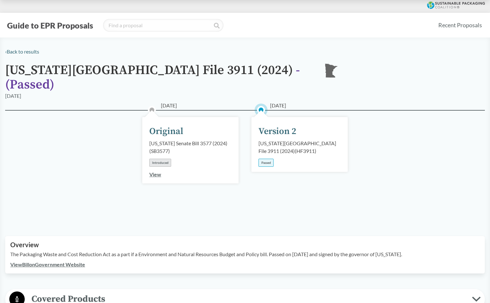
click at [56, 75] on h1 "[US_STATE] House File 3911 (2024) - ( Passed )" at bounding box center [159, 77] width 308 height 29
click at [52, 27] on button "Guide to EPR Proposals" at bounding box center [50, 25] width 90 height 10
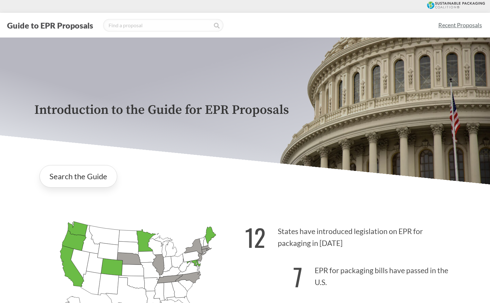
click at [453, 23] on link "Recent Proposals" at bounding box center [459, 25] width 49 height 14
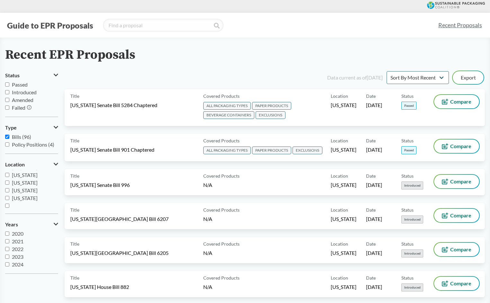
scroll to position [139, 0]
click at [19, 198] on span "[US_STATE]" at bounding box center [25, 197] width 26 height 6
click at [9, 198] on input "[US_STATE]" at bounding box center [7, 197] width 4 height 4
checkbox input "true"
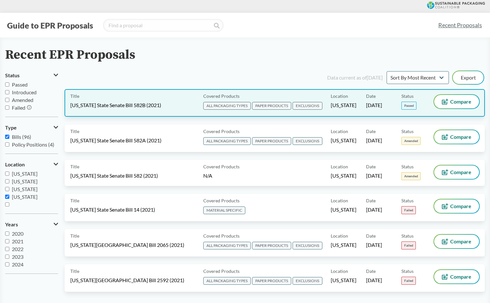
click at [117, 109] on div "Title [US_STATE] State Senate Bill 582B (2021)" at bounding box center [135, 103] width 130 height 16
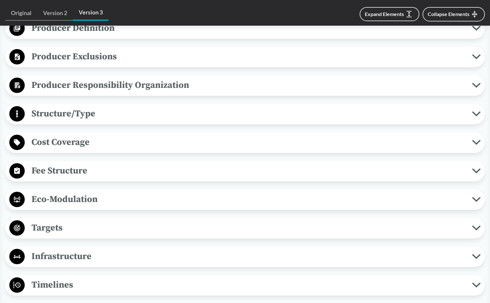
scroll to position [385, 0]
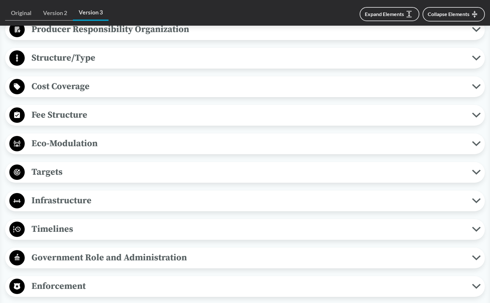
click at [40, 169] on span "Targets" at bounding box center [248, 172] width 447 height 14
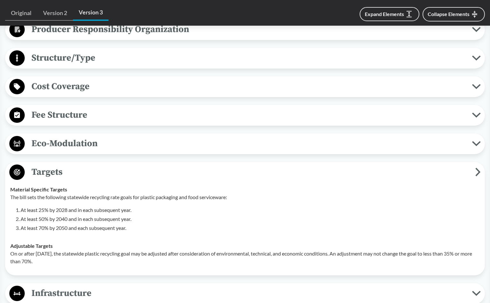
click at [167, 225] on li "At least 70% by 2050 and each subsequent year." at bounding box center [250, 228] width 459 height 8
click at [184, 238] on td "Adjustable Targets On or after [DATE], the statewide plastic recycling goal may…" at bounding box center [244, 253] width 475 height 33
click at [182, 197] on p "The bill sets the following statewide recycling rate goals for plastic packagin…" at bounding box center [244, 198] width 469 height 8
click at [201, 230] on li "At least 70% by 2050 and each subsequent year." at bounding box center [250, 228] width 459 height 8
click at [196, 237] on tbody "Material Specific Targets The bill sets the following statewide recycling rate …" at bounding box center [244, 226] width 475 height 90
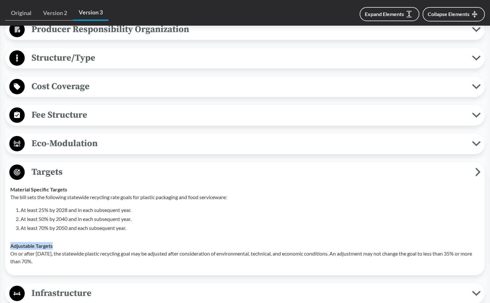
drag, startPoint x: 223, startPoint y: 235, endPoint x: 227, endPoint y: 231, distance: 6.1
click at [223, 235] on td "Material Specific Targets The bill sets the following statewide recycling rate …" at bounding box center [244, 209] width 475 height 57
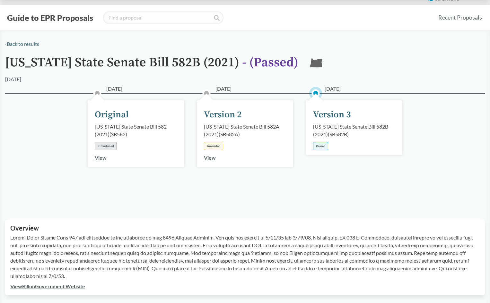
scroll to position [0, 0]
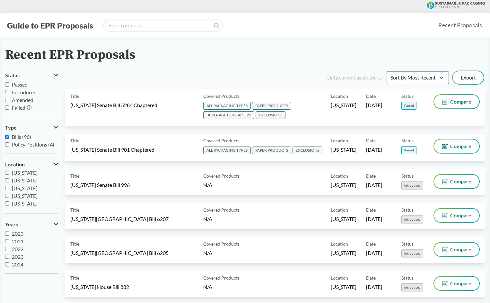
scroll to position [96, 0]
click at [17, 200] on span "[US_STATE]" at bounding box center [25, 201] width 26 height 6
click at [9, 200] on input "[US_STATE]" at bounding box center [7, 201] width 4 height 4
checkbox input "true"
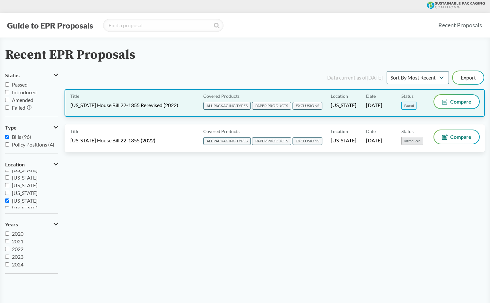
click at [173, 109] on div "Title [US_STATE] House Bill 22-1355 Rerevised (2022)" at bounding box center [135, 103] width 130 height 16
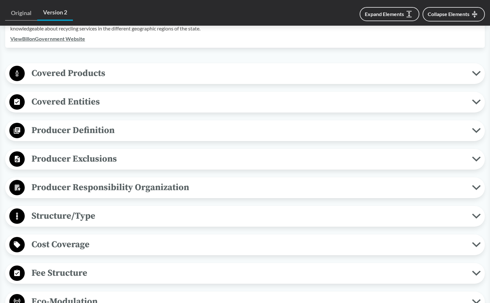
scroll to position [385, 0]
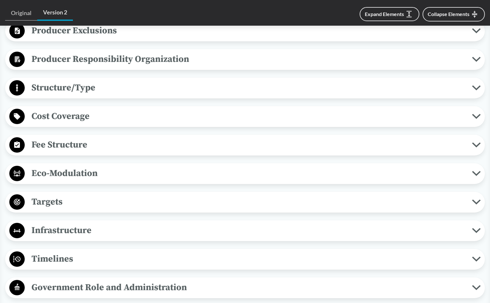
click at [40, 206] on span "Targets" at bounding box center [248, 202] width 447 height 14
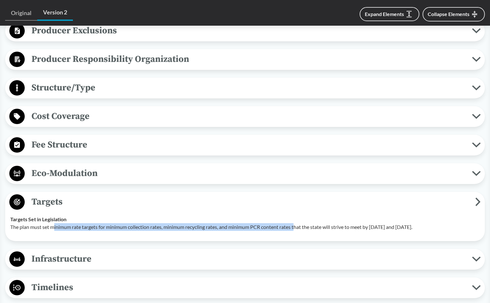
drag, startPoint x: 55, startPoint y: 229, endPoint x: 297, endPoint y: 232, distance: 241.5
click at [297, 232] on td "Targets Set in Legislation The plan must set minimum rate targets for minimum c…" at bounding box center [244, 224] width 475 height 26
